Goal: Obtain resource: Download file/media

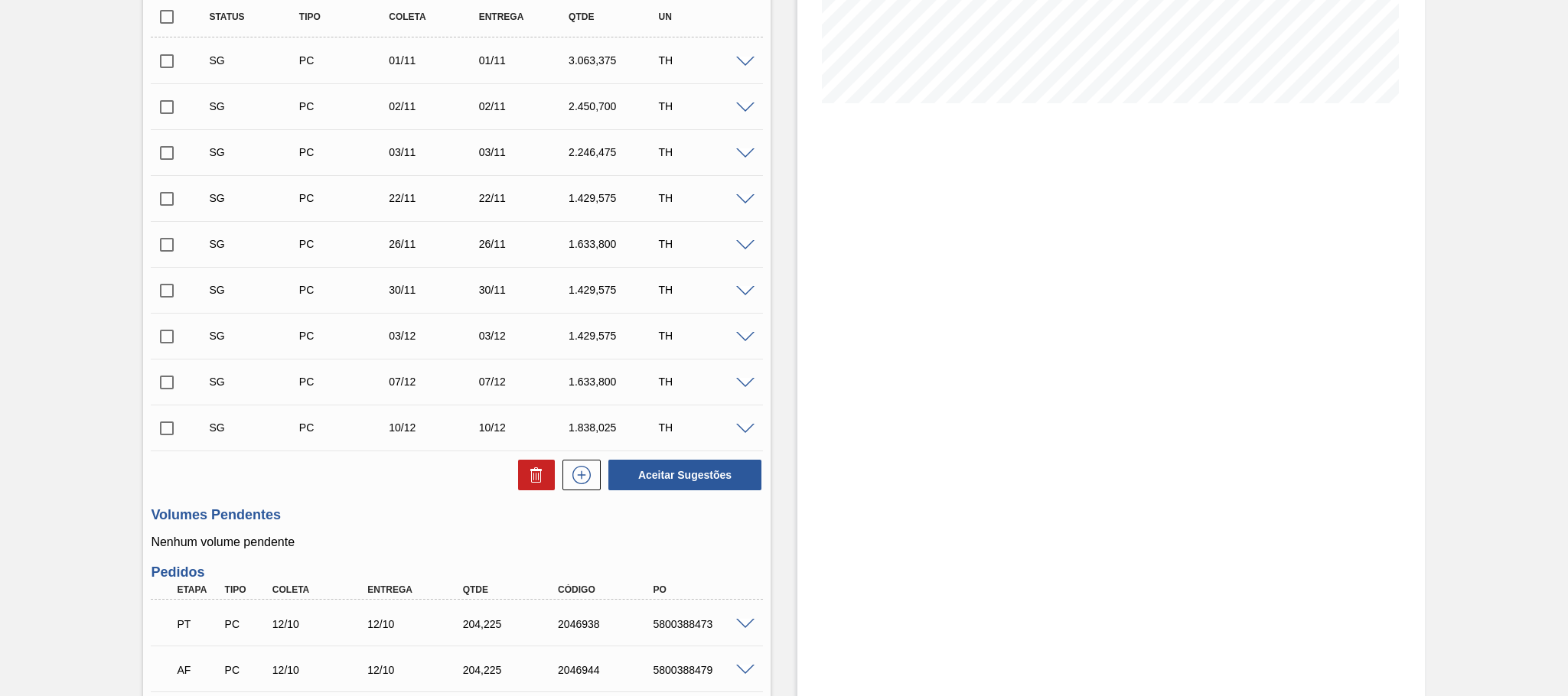
scroll to position [574, 0]
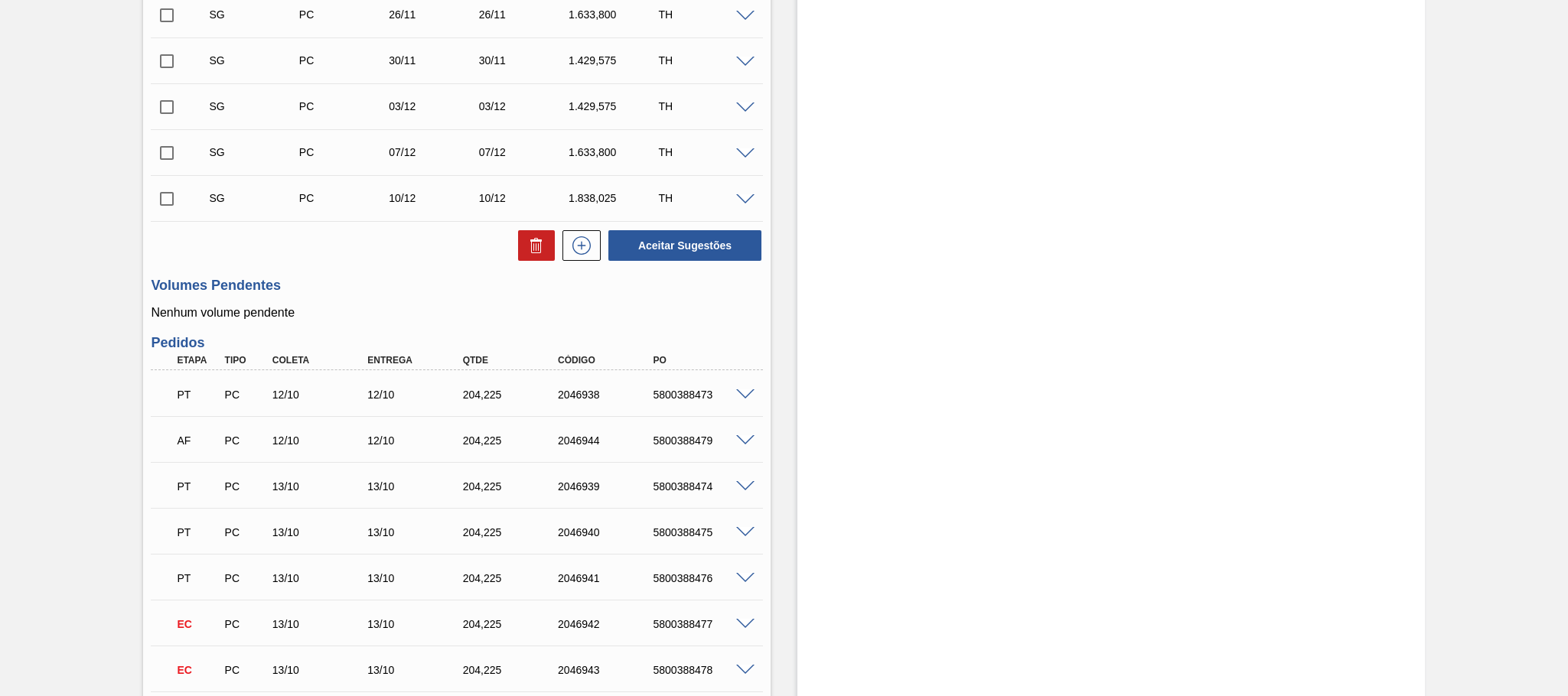
click at [739, 400] on span at bounding box center [745, 395] width 18 height 11
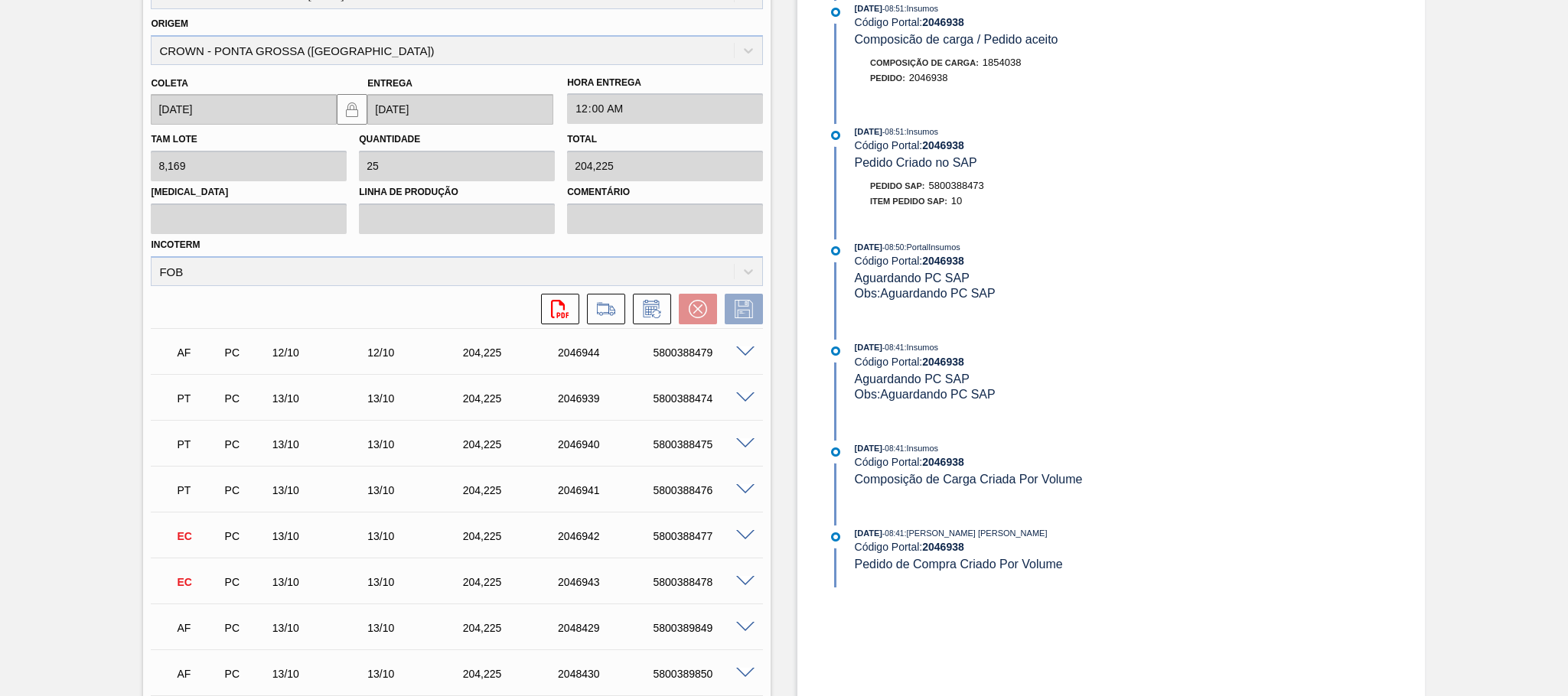
scroll to position [918, 0]
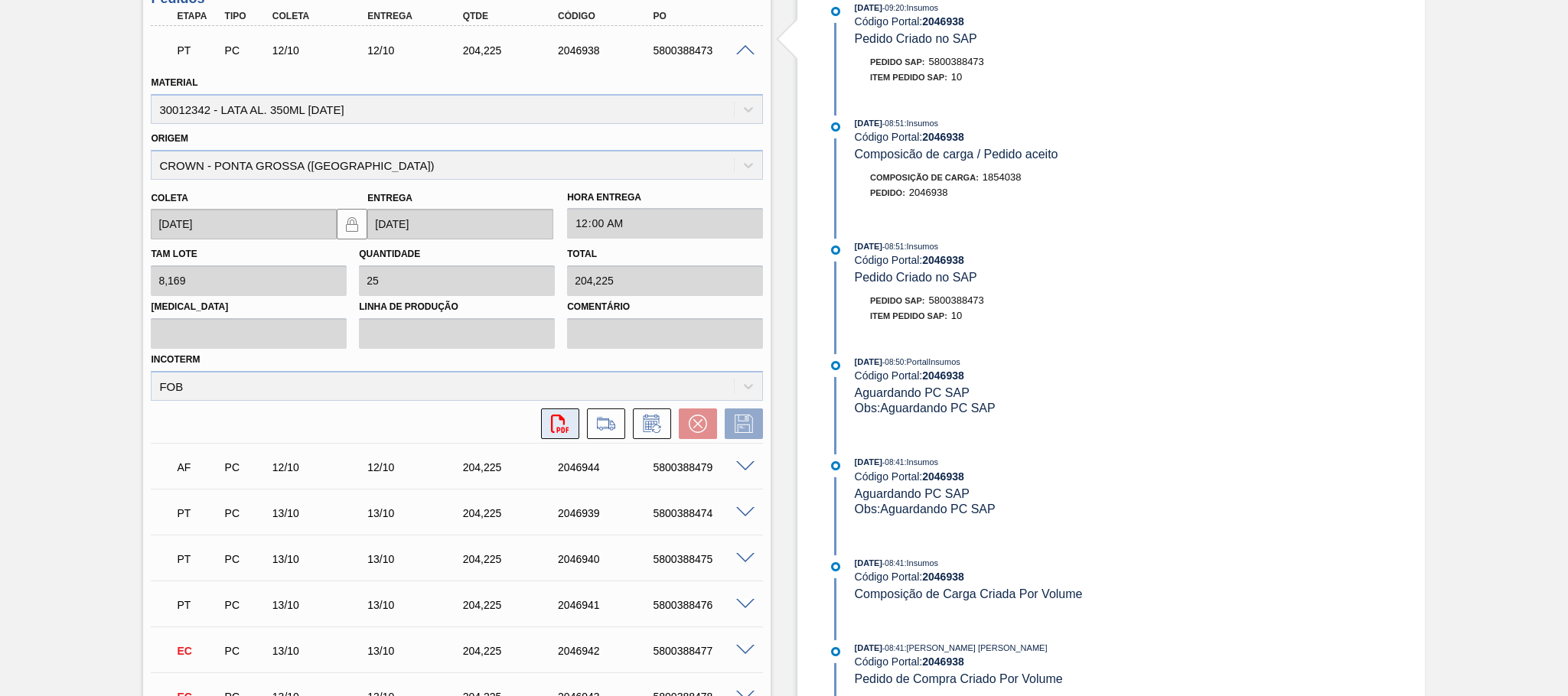
click at [563, 432] on icon "svg{fill:#ff0000}" at bounding box center [560, 424] width 18 height 18
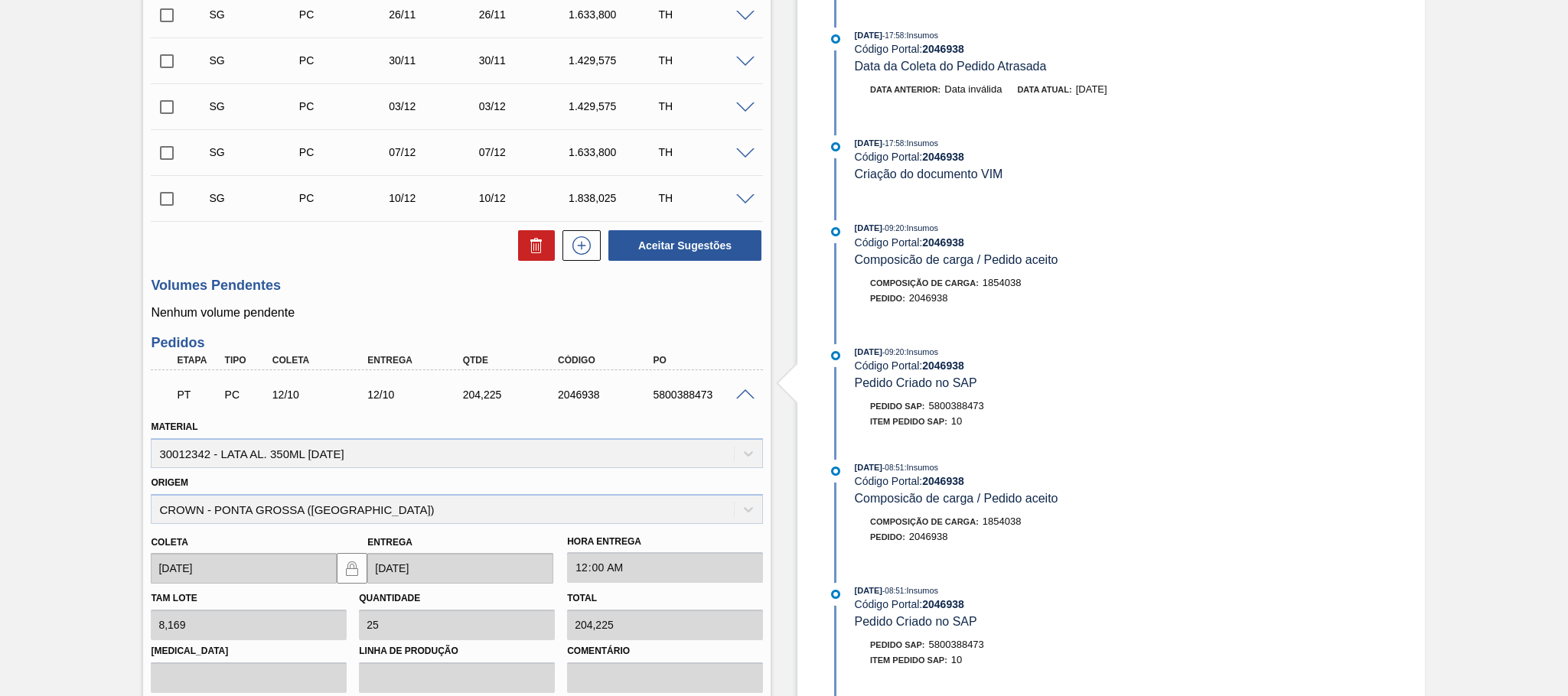
scroll to position [688, 0]
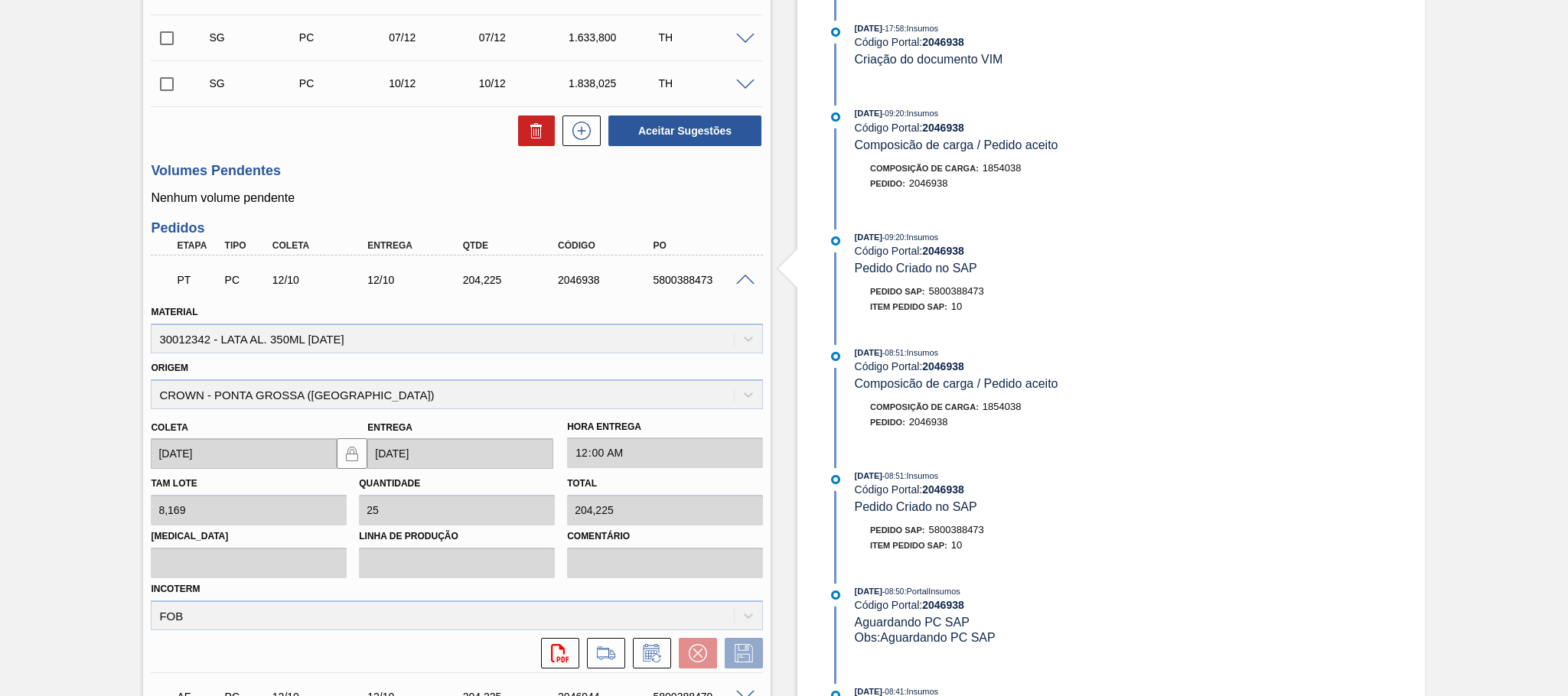
click at [743, 279] on div at bounding box center [747, 279] width 31 height 11
click at [743, 280] on span at bounding box center [745, 279] width 18 height 11
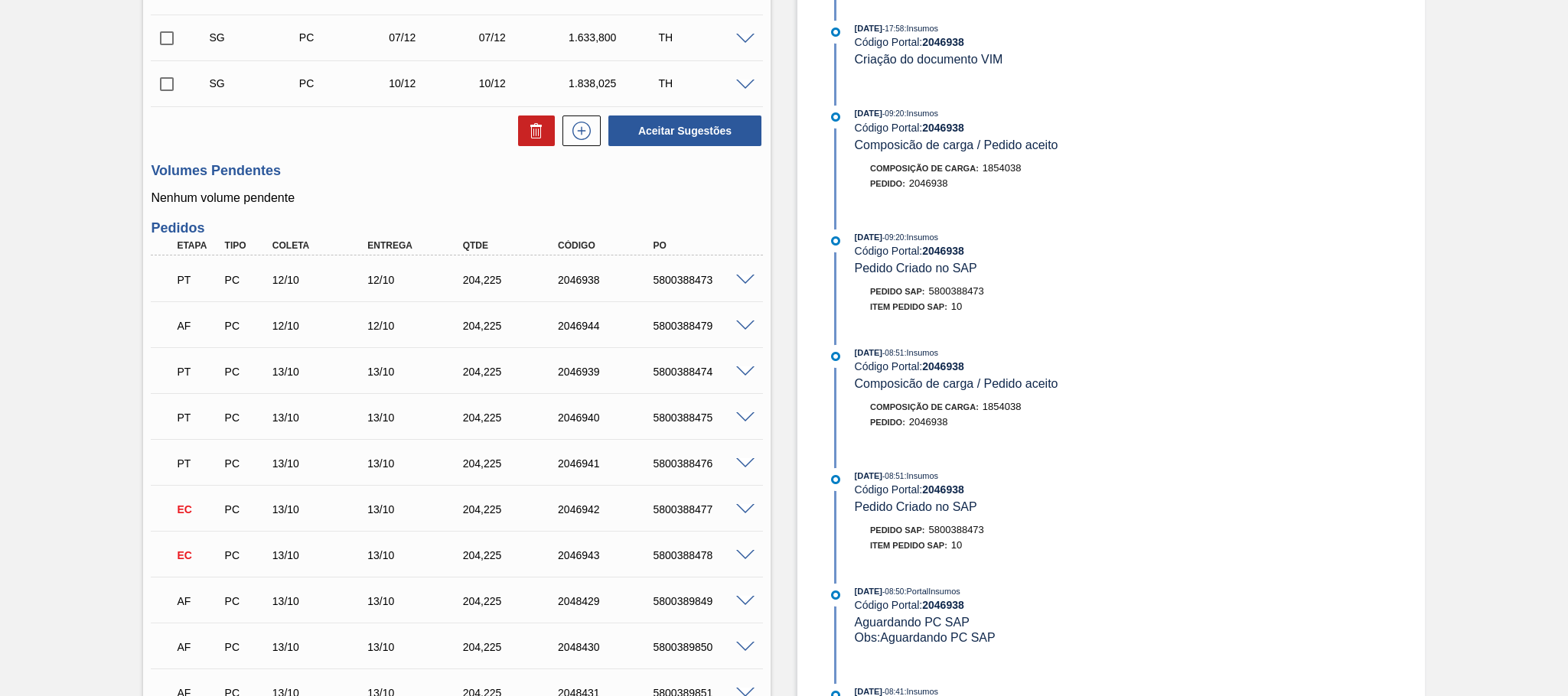
click at [740, 332] on span at bounding box center [745, 326] width 18 height 11
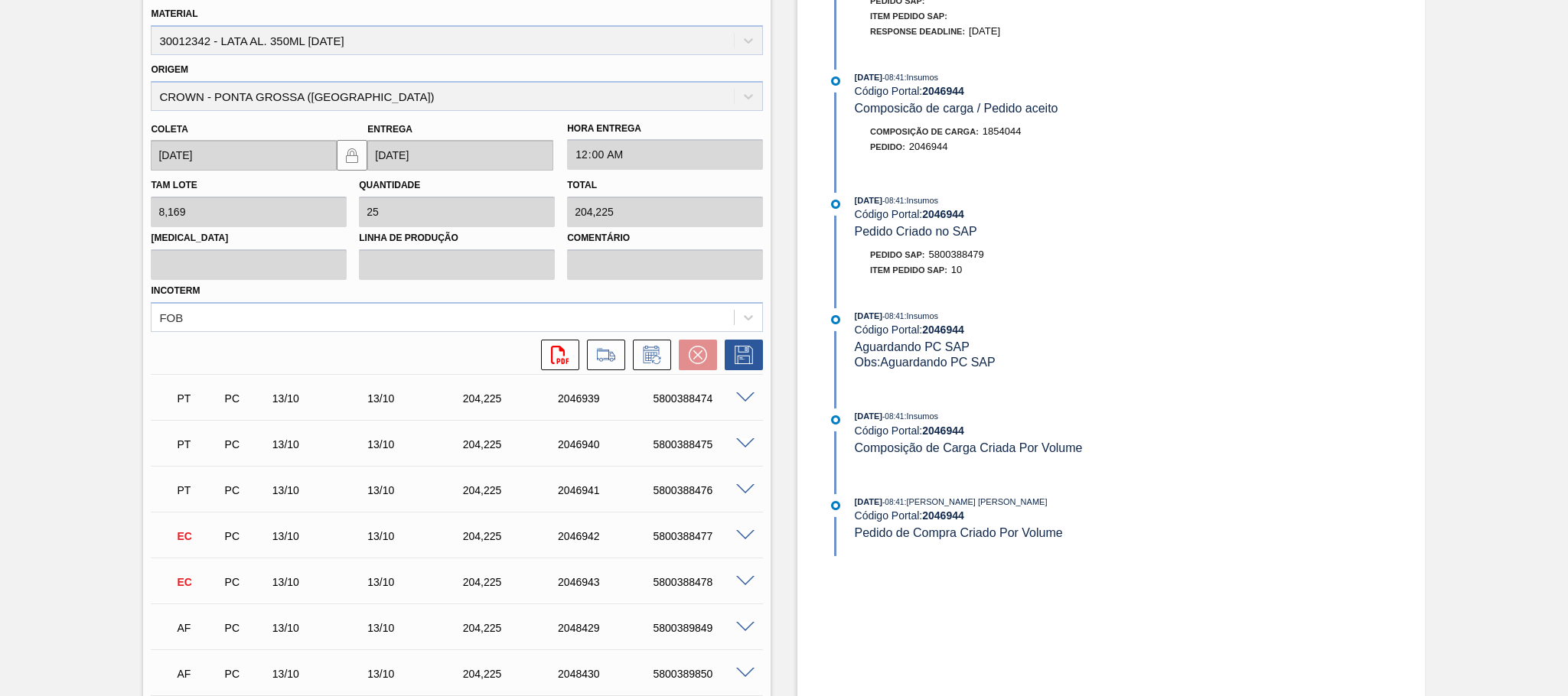
scroll to position [803, 0]
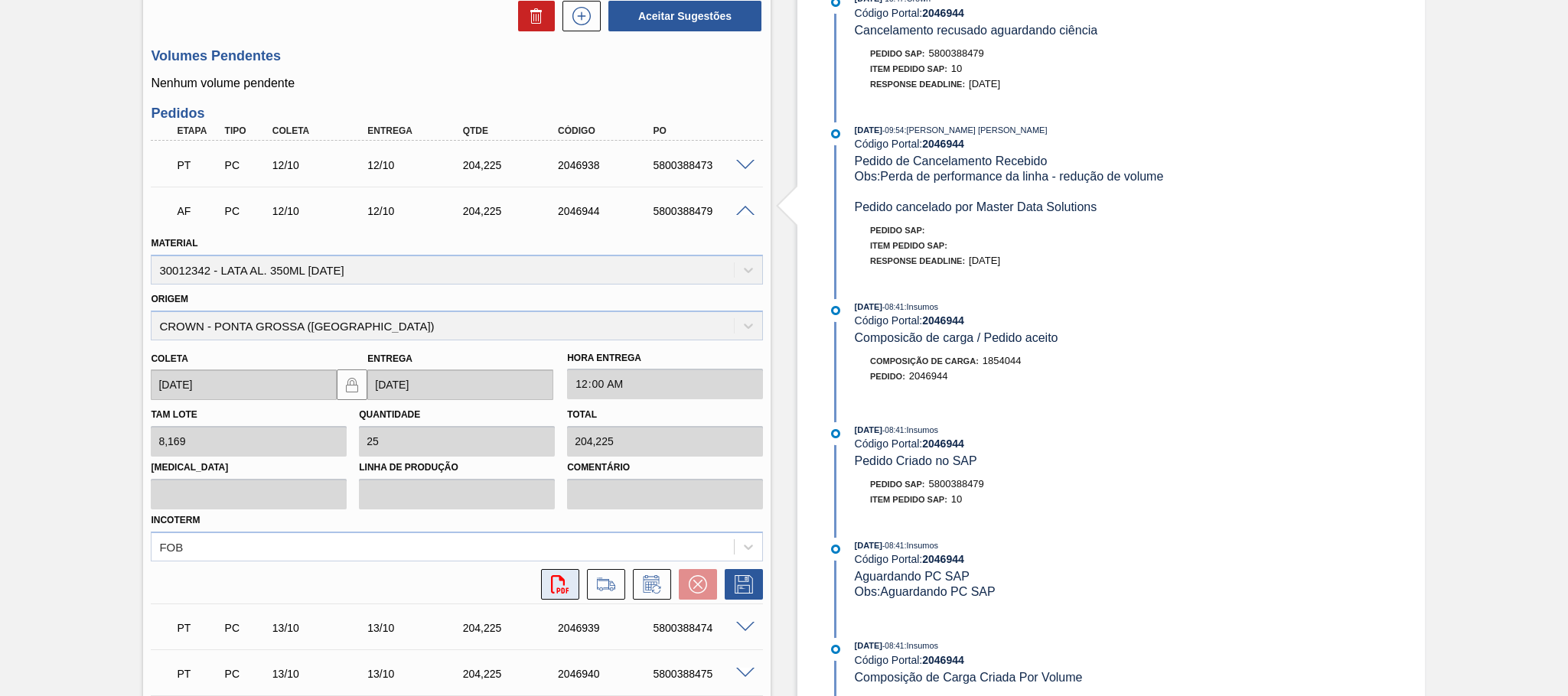
click at [556, 600] on button "svg{fill:#ff0000}" at bounding box center [560, 584] width 38 height 31
click at [746, 216] on span at bounding box center [745, 211] width 18 height 11
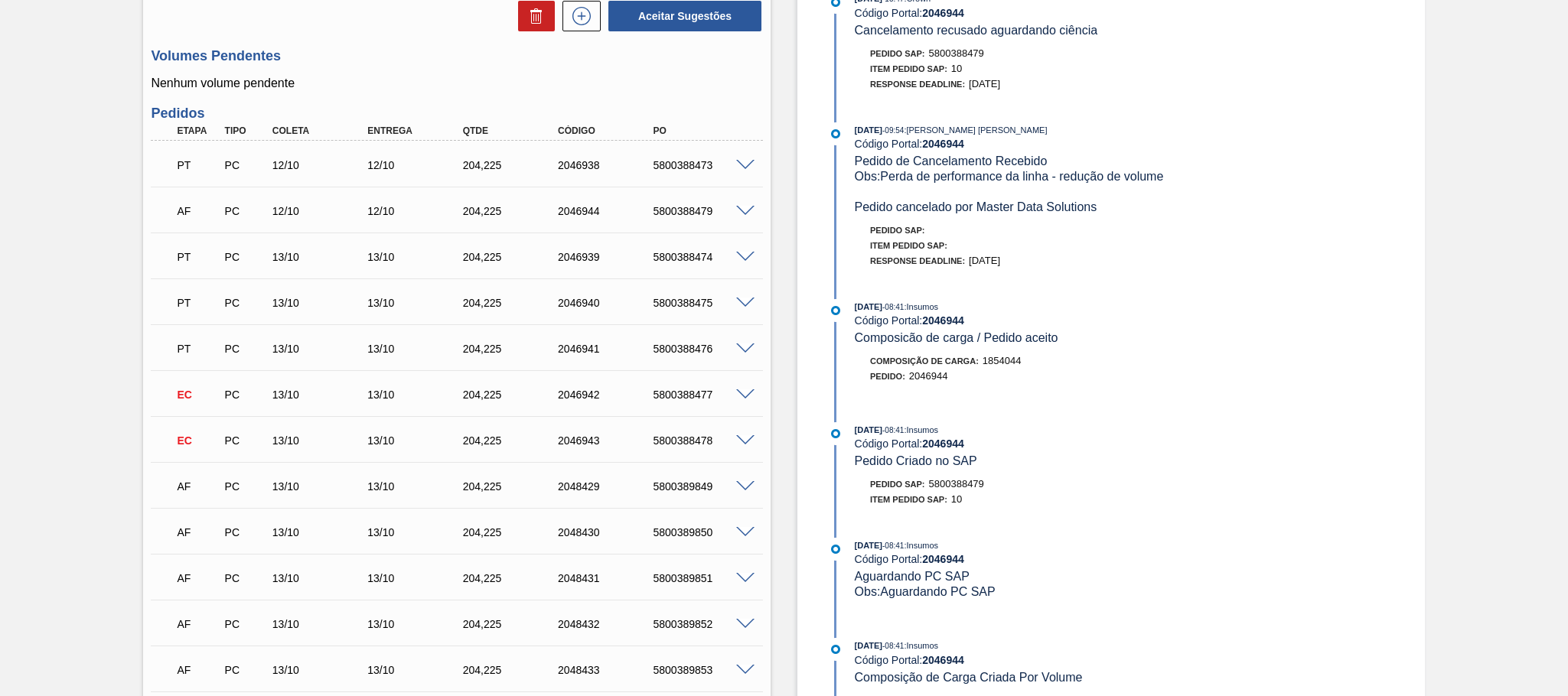
click at [747, 263] on span at bounding box center [745, 257] width 18 height 11
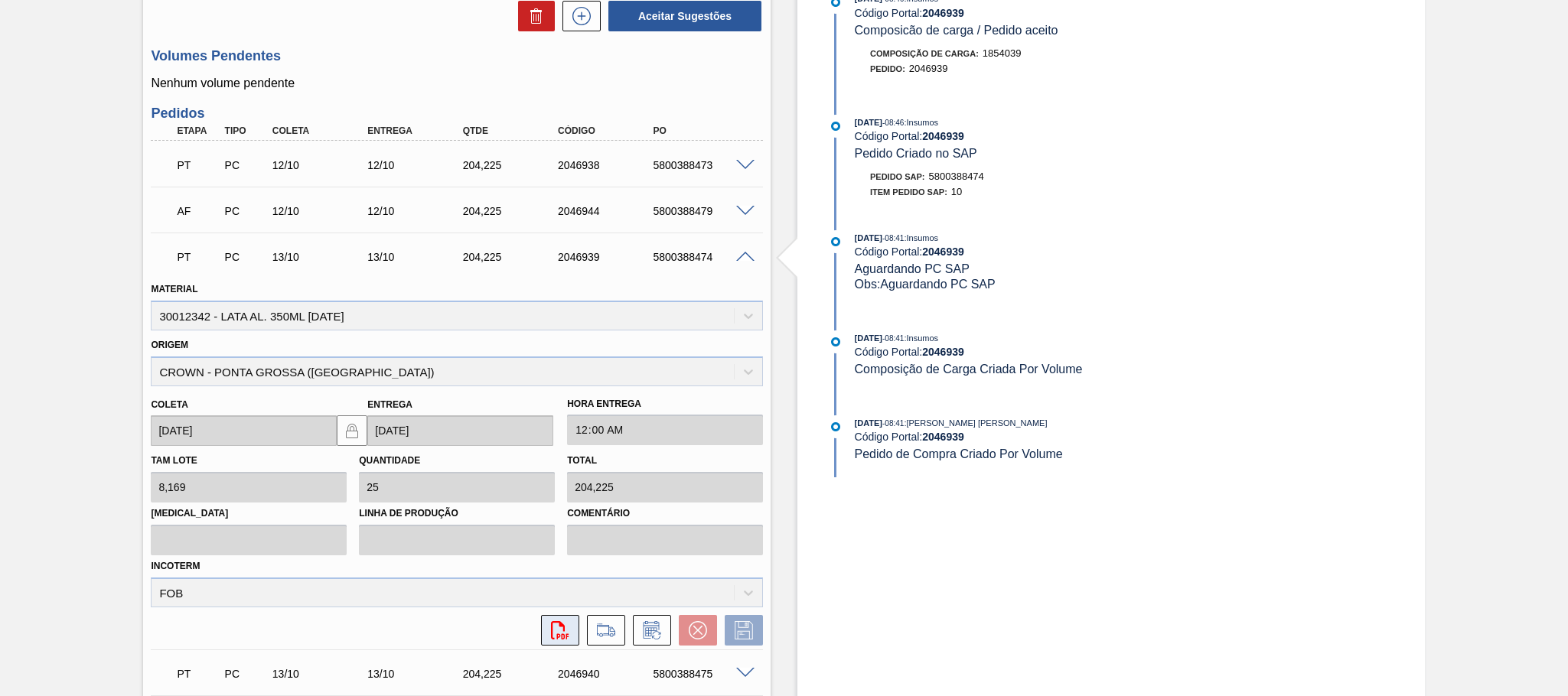
click at [565, 639] on icon at bounding box center [560, 630] width 17 height 18
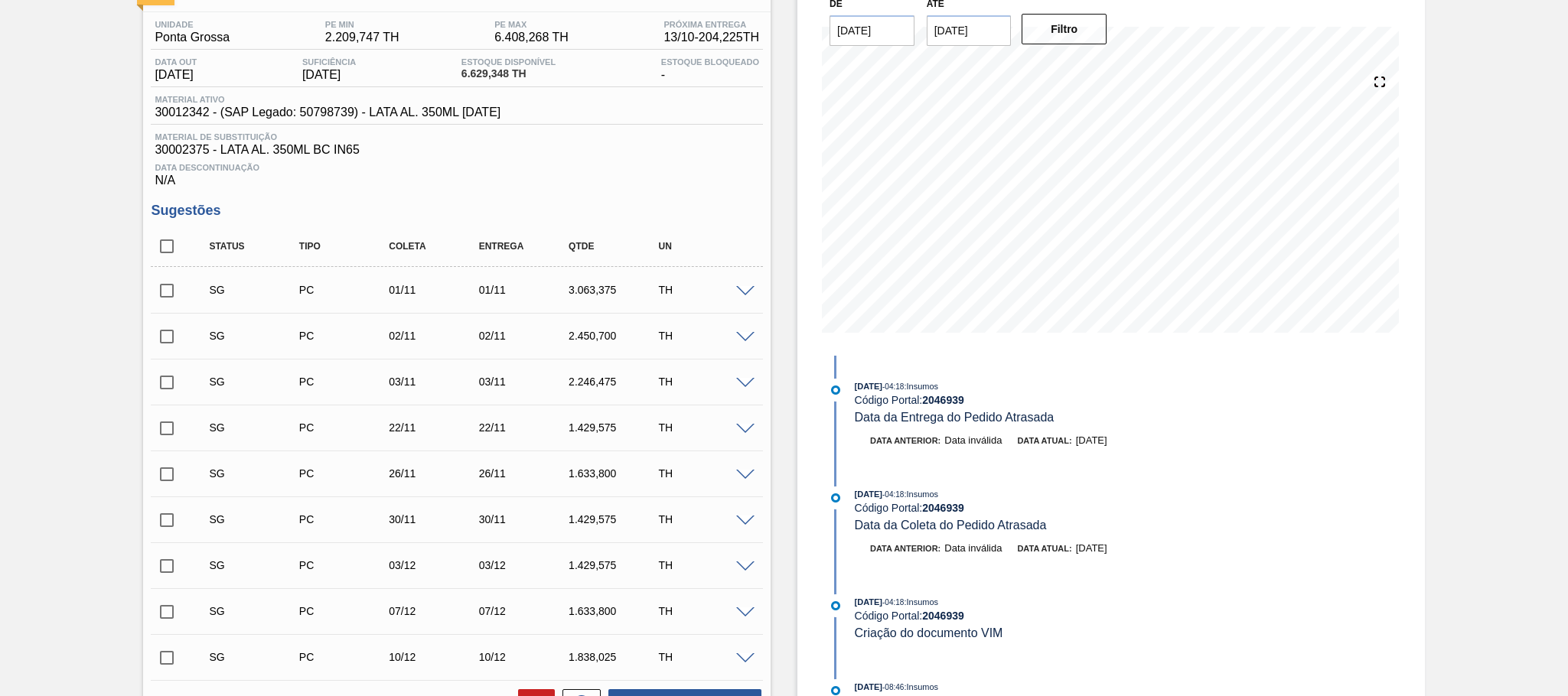
scroll to position [0, 0]
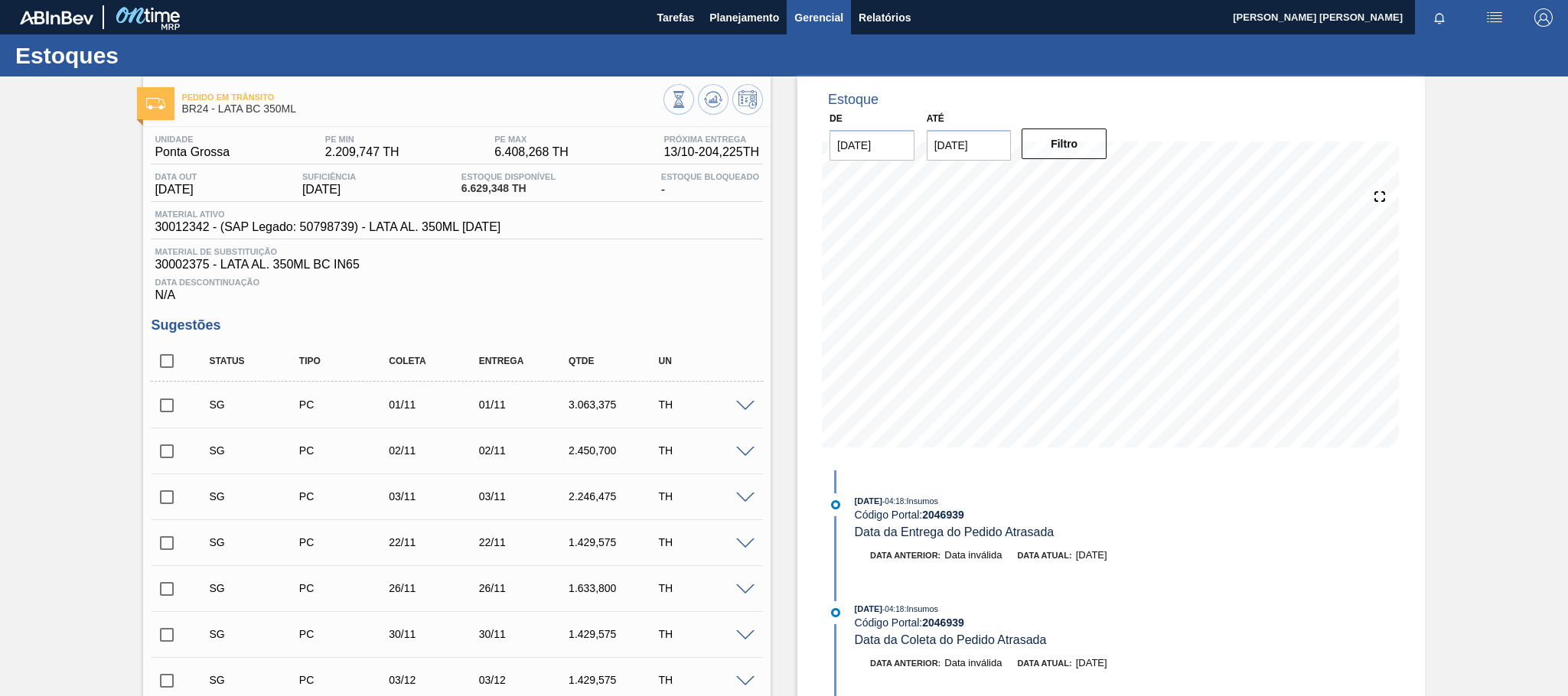
click at [806, 10] on span "Gerencial" at bounding box center [819, 17] width 49 height 18
click at [877, 8] on div at bounding box center [784, 348] width 1568 height 696
click at [891, 17] on span "Relatórios" at bounding box center [885, 17] width 52 height 18
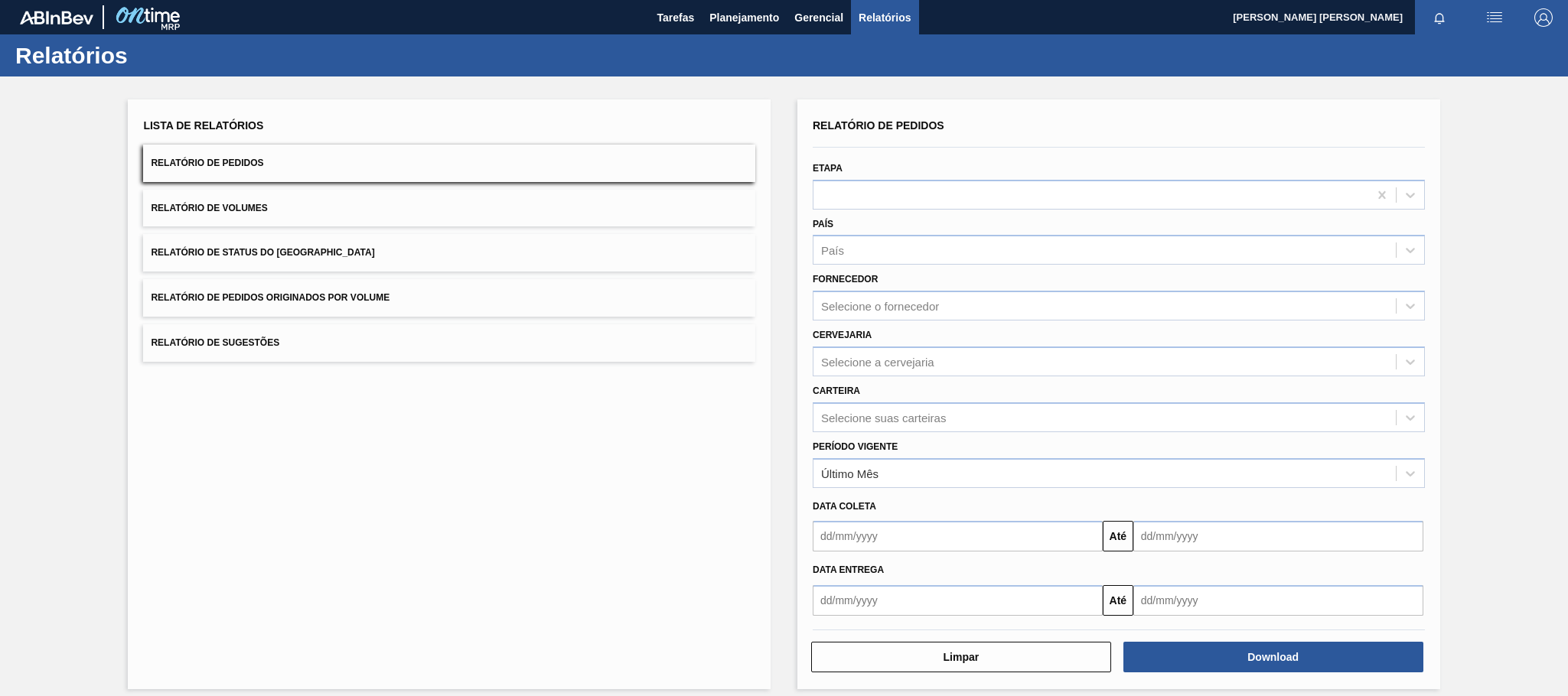
click at [896, 601] on input "text" at bounding box center [957, 600] width 290 height 31
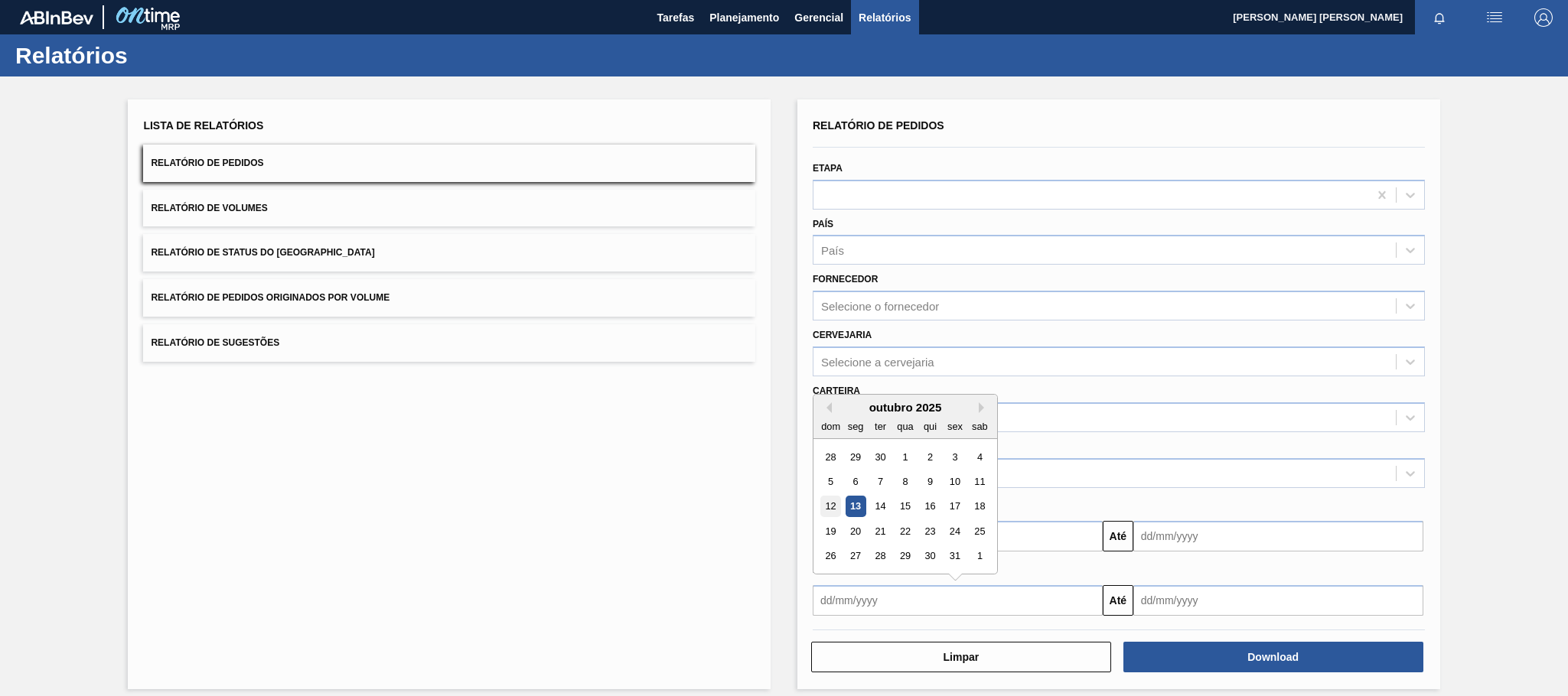
click at [831, 507] on div "12" at bounding box center [831, 506] width 21 height 21
type input "12/10/2025"
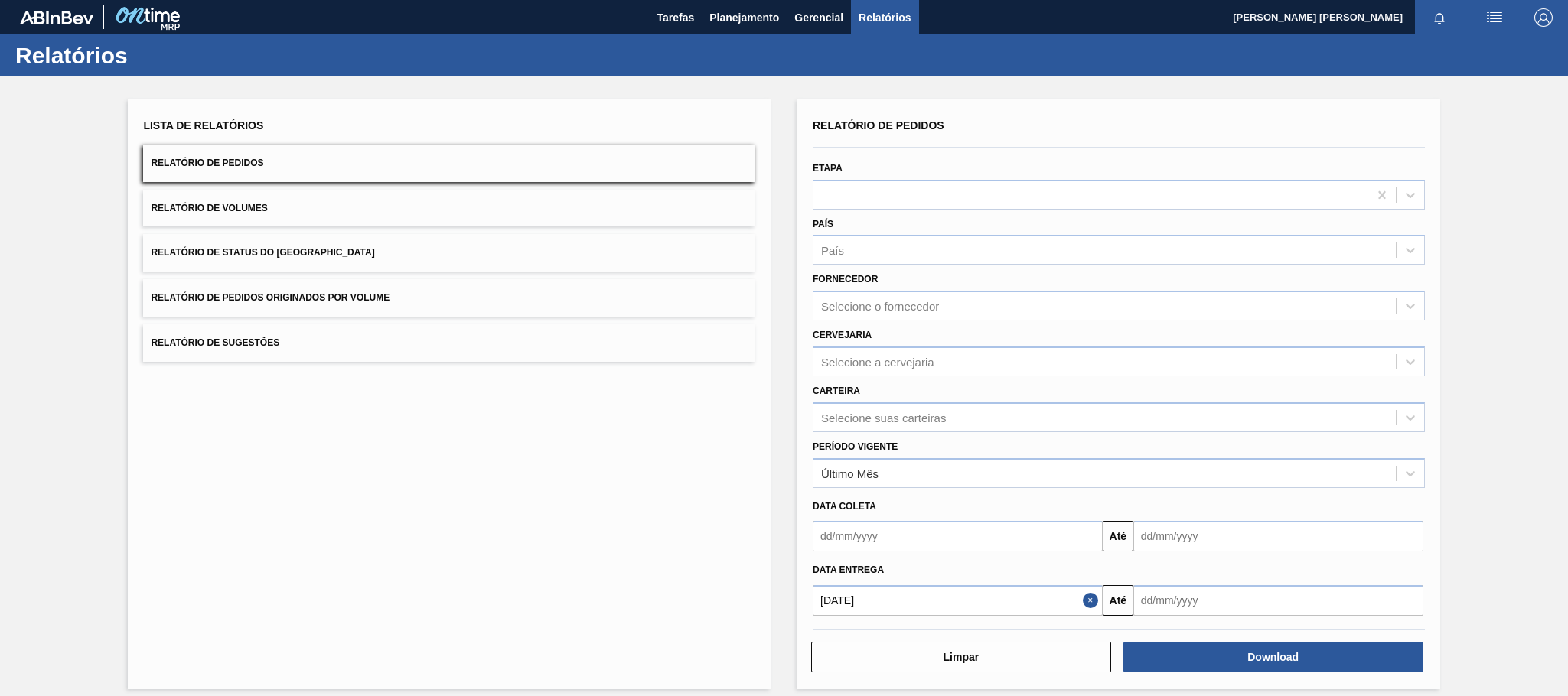
click at [1236, 597] on input "text" at bounding box center [1278, 600] width 290 height 31
click at [1277, 556] on div "31" at bounding box center [1275, 556] width 21 height 21
type input "31/10/2025"
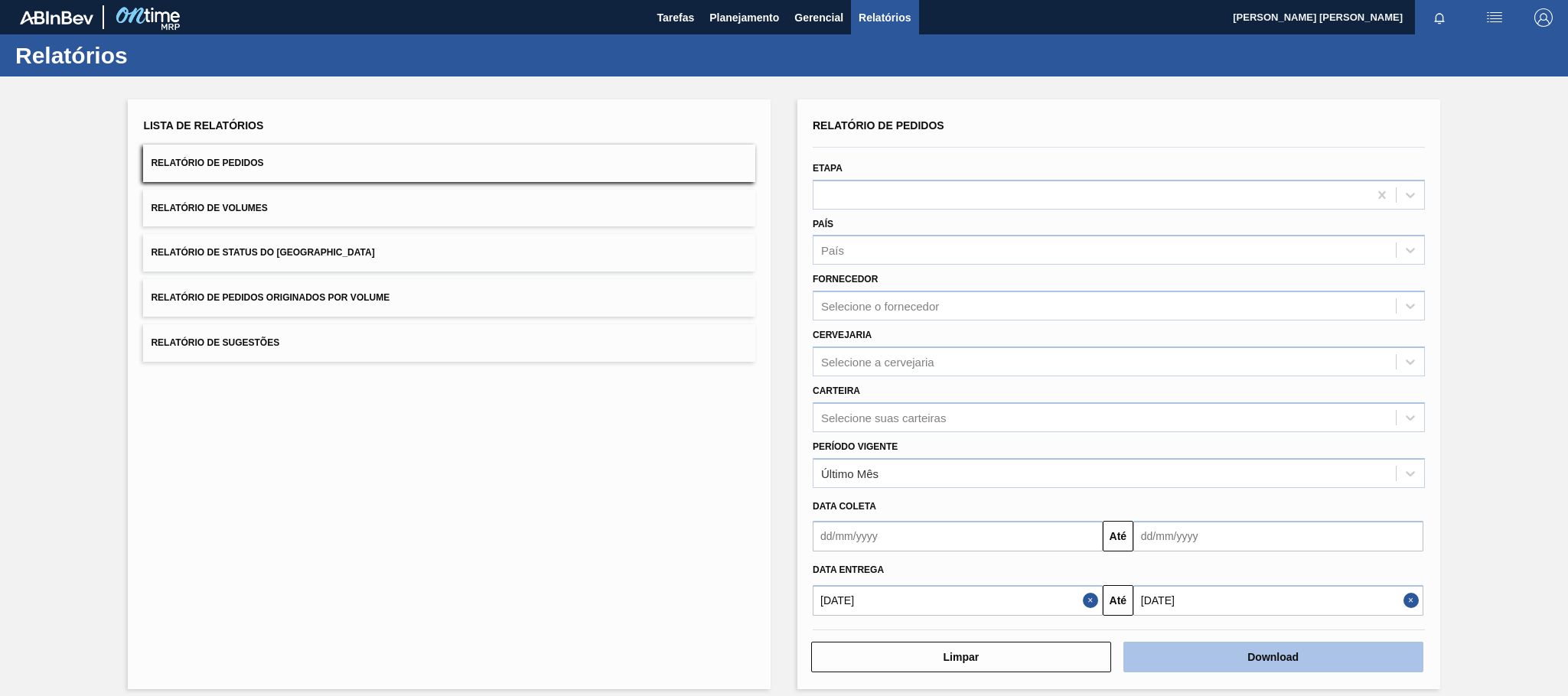
click at [1245, 650] on button "Download" at bounding box center [1273, 657] width 300 height 31
click at [1297, 661] on button "Download" at bounding box center [1273, 657] width 300 height 31
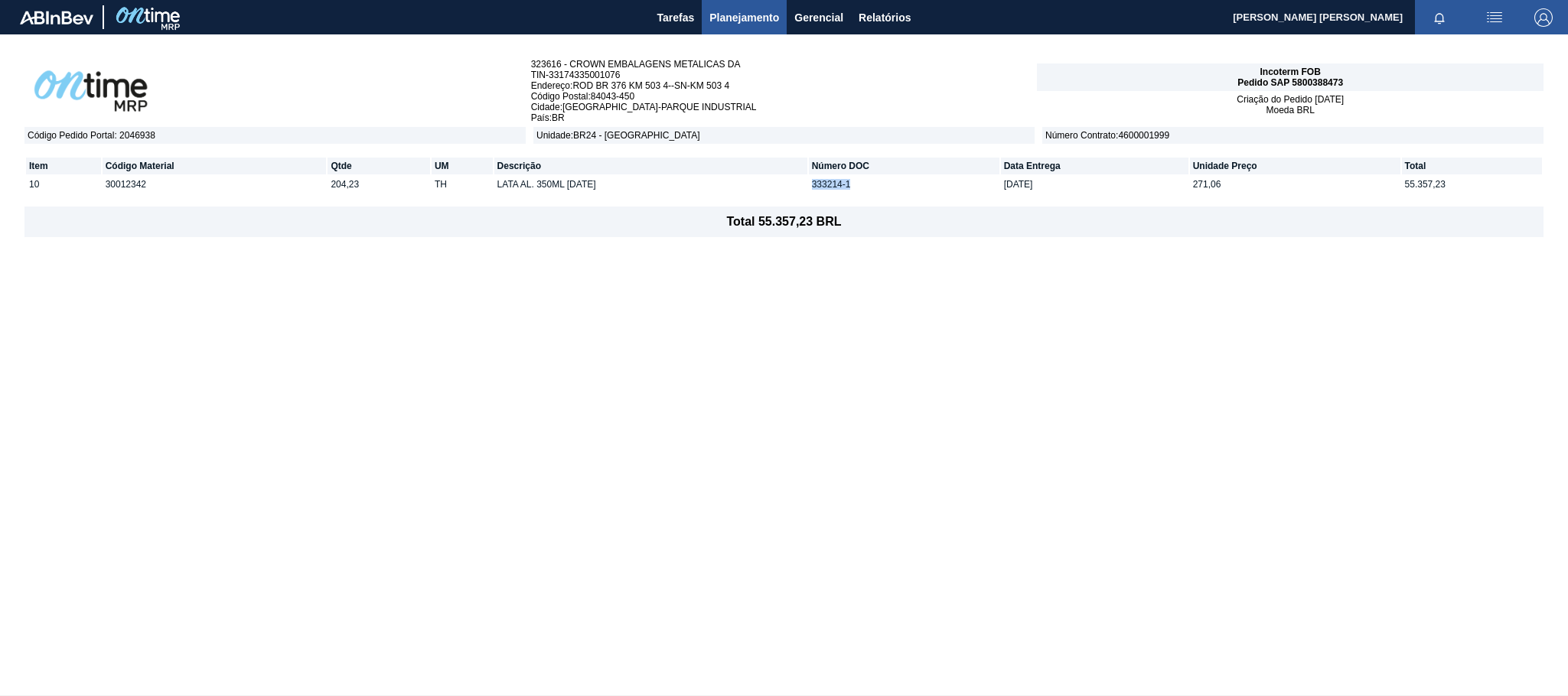
drag, startPoint x: 813, startPoint y: 184, endPoint x: 863, endPoint y: 182, distance: 50.0
click at [863, 182] on td "333214-1" at bounding box center [904, 183] width 190 height 17
copy td "333214-1"
drag, startPoint x: 813, startPoint y: 182, endPoint x: 845, endPoint y: 179, distance: 32.1
click at [845, 179] on td "333269-1" at bounding box center [904, 183] width 190 height 17
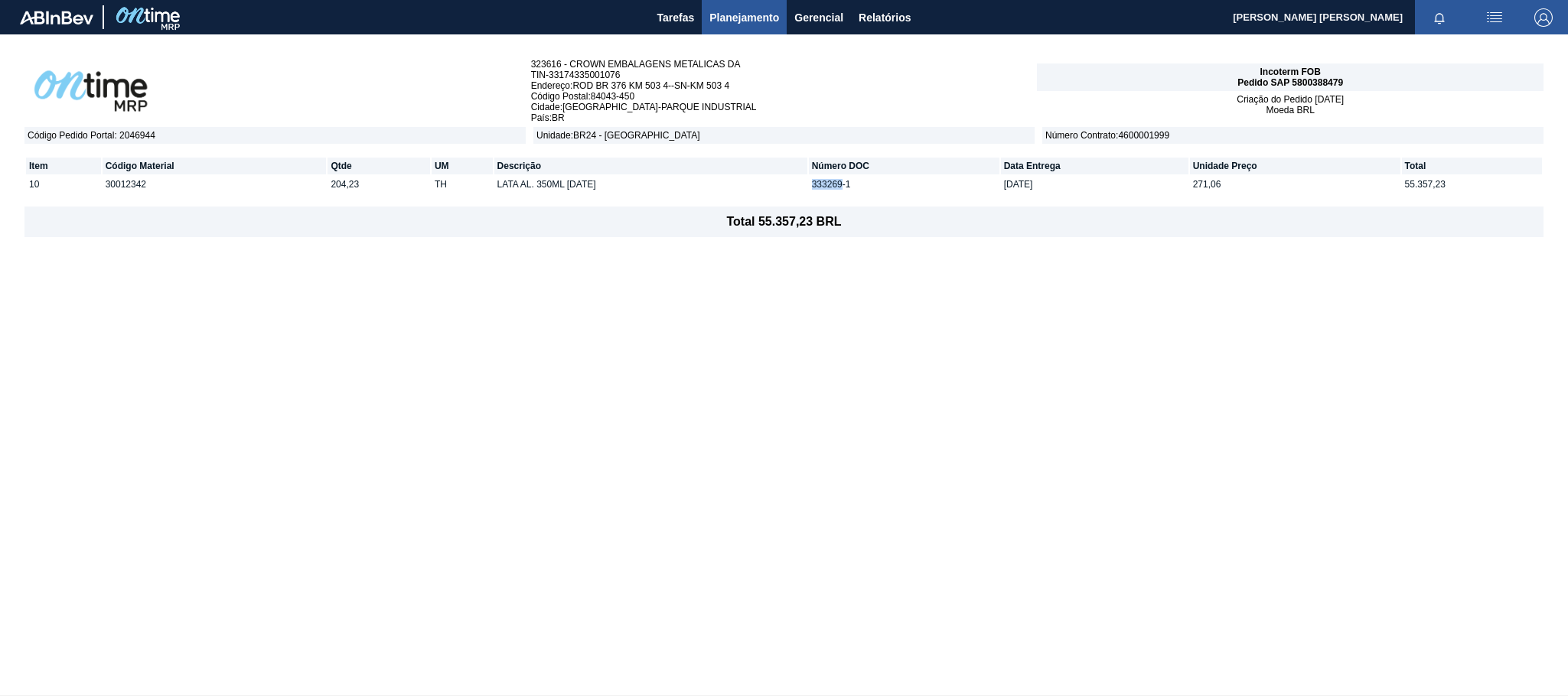
copy td "333269"
